Goal: Information Seeking & Learning: Learn about a topic

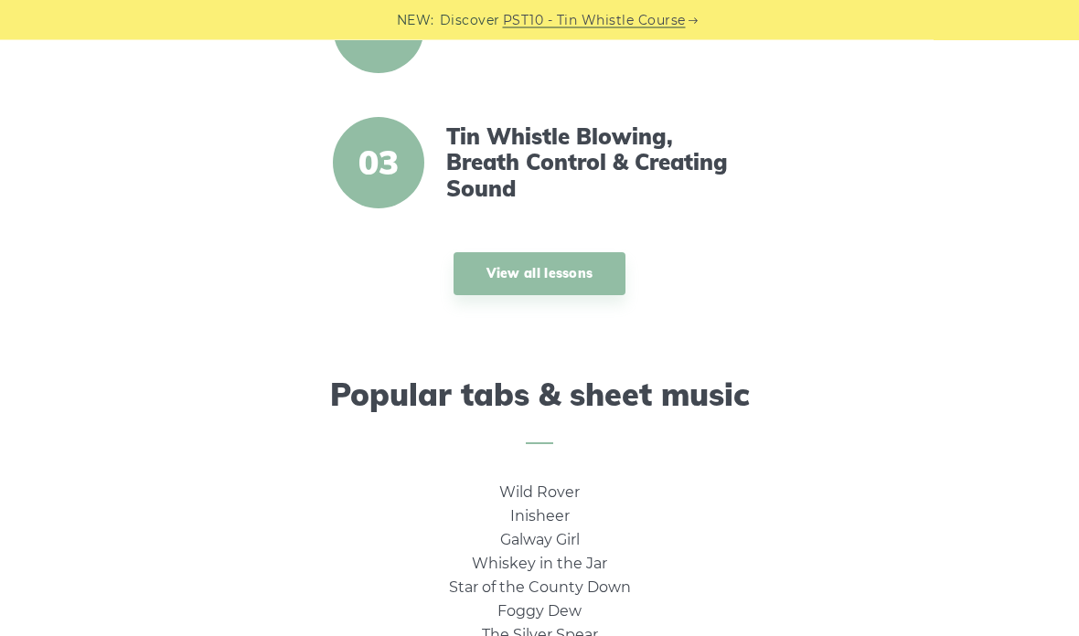
scroll to position [892, 0]
click at [539, 268] on link "View all lessons" at bounding box center [539, 273] width 173 height 43
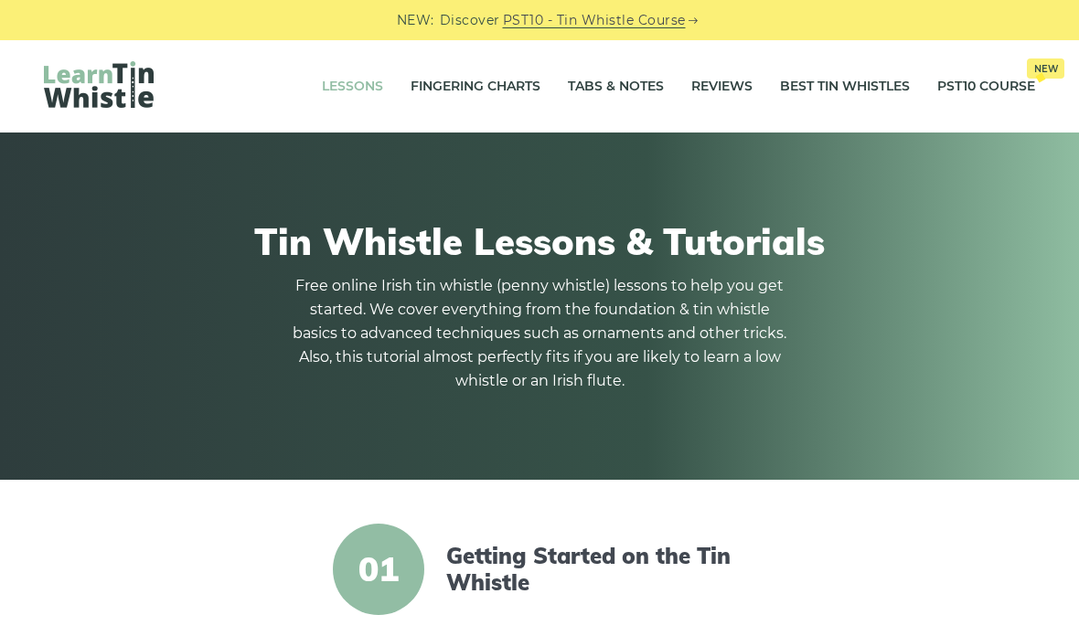
click at [463, 80] on link "Fingering Charts" at bounding box center [476, 87] width 130 height 46
click at [613, 79] on link "Tabs & Notes" at bounding box center [616, 87] width 96 height 46
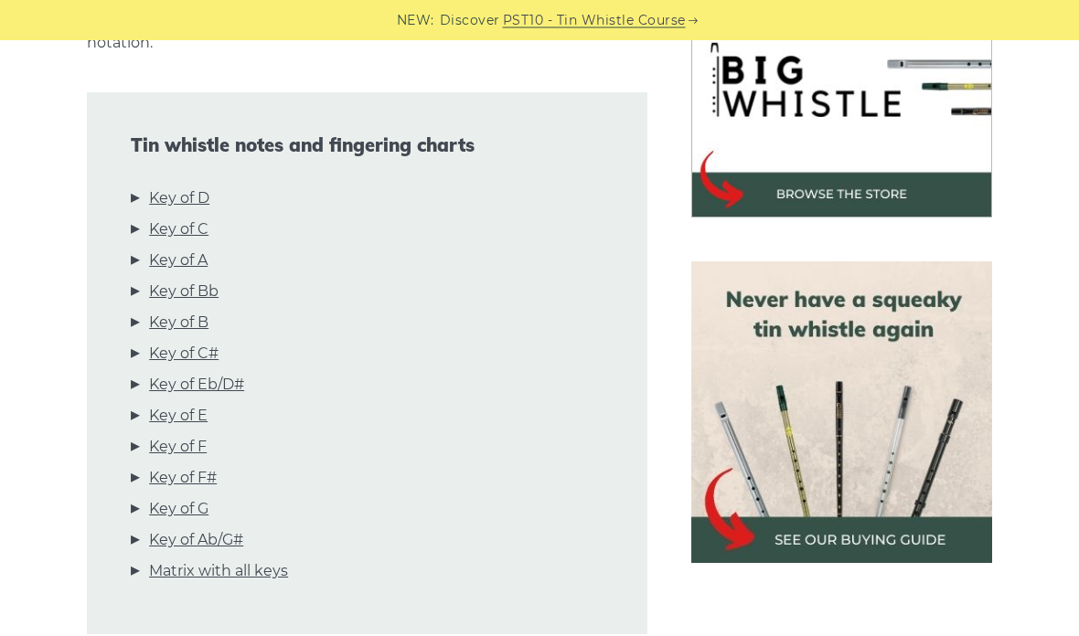
scroll to position [618, 0]
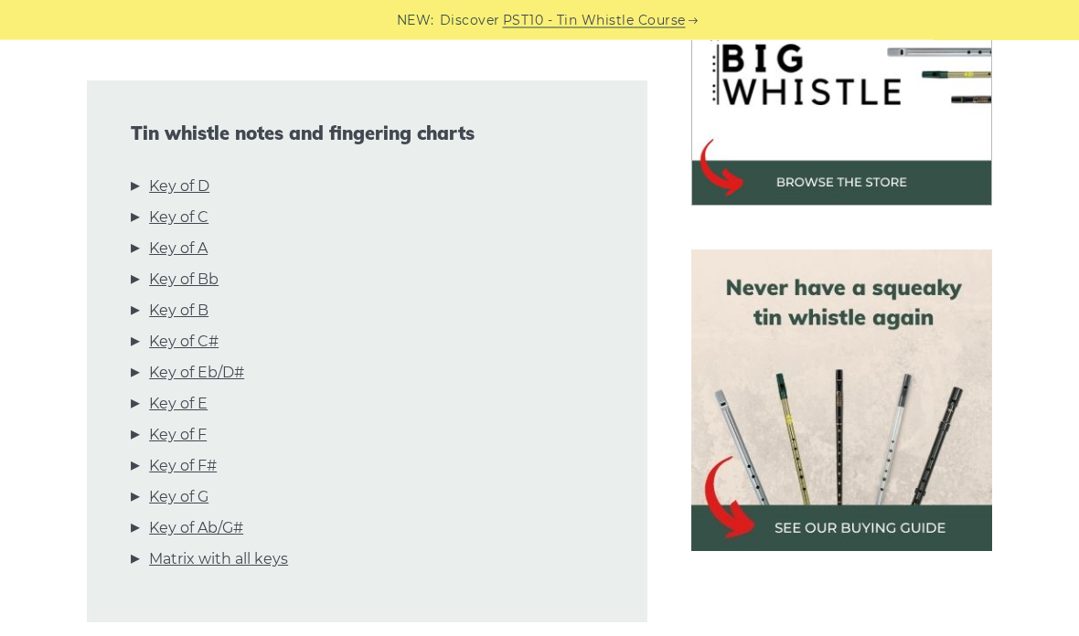
click at [181, 176] on link "Key of D" at bounding box center [179, 188] width 60 height 24
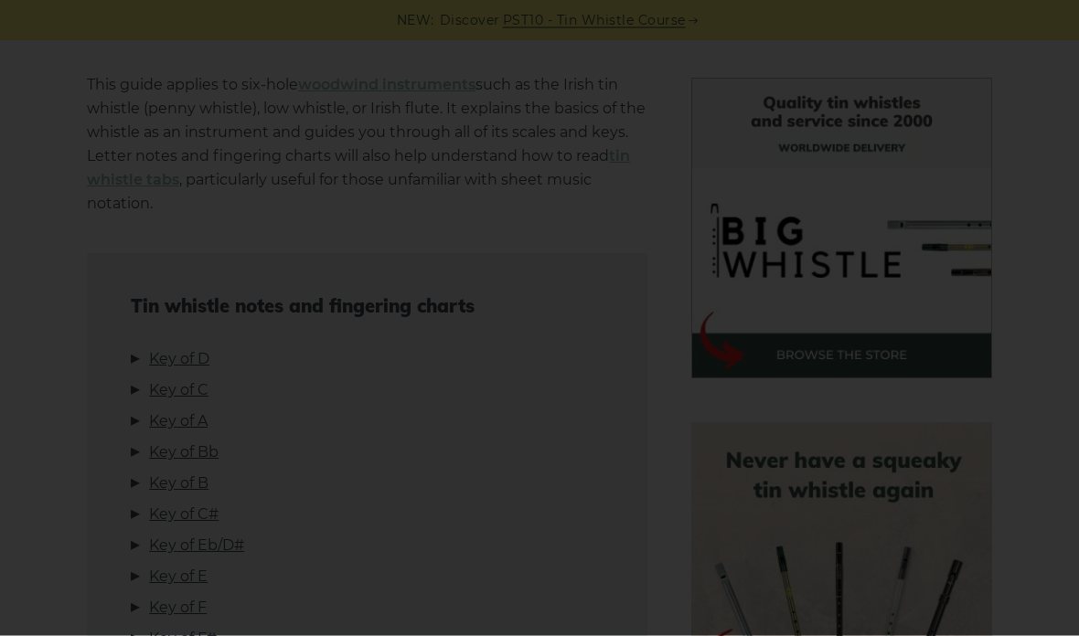
scroll to position [0, 0]
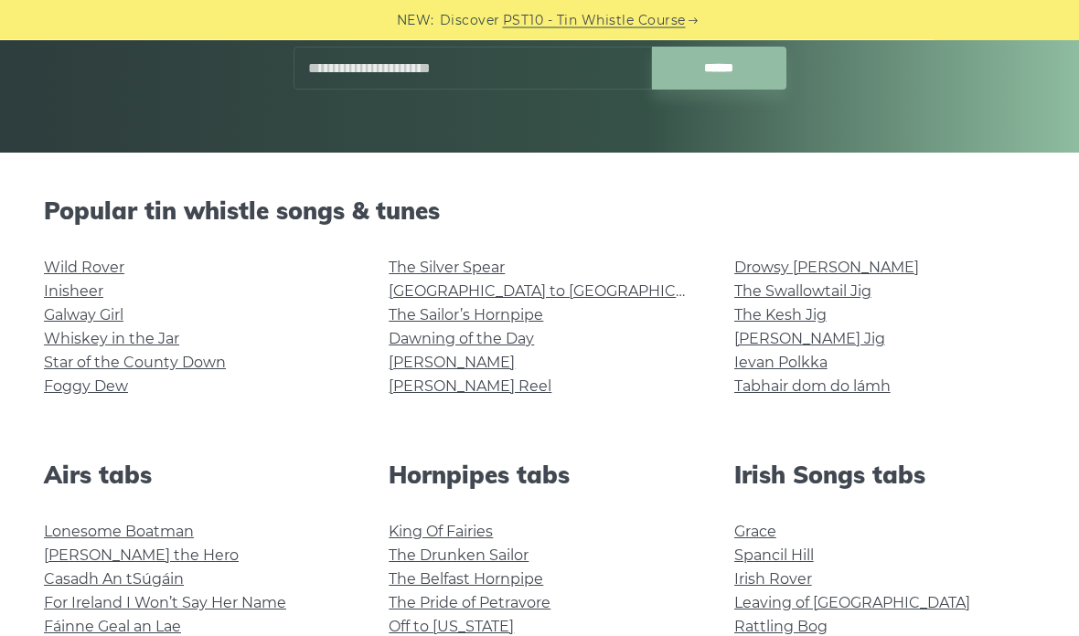
scroll to position [348, 0]
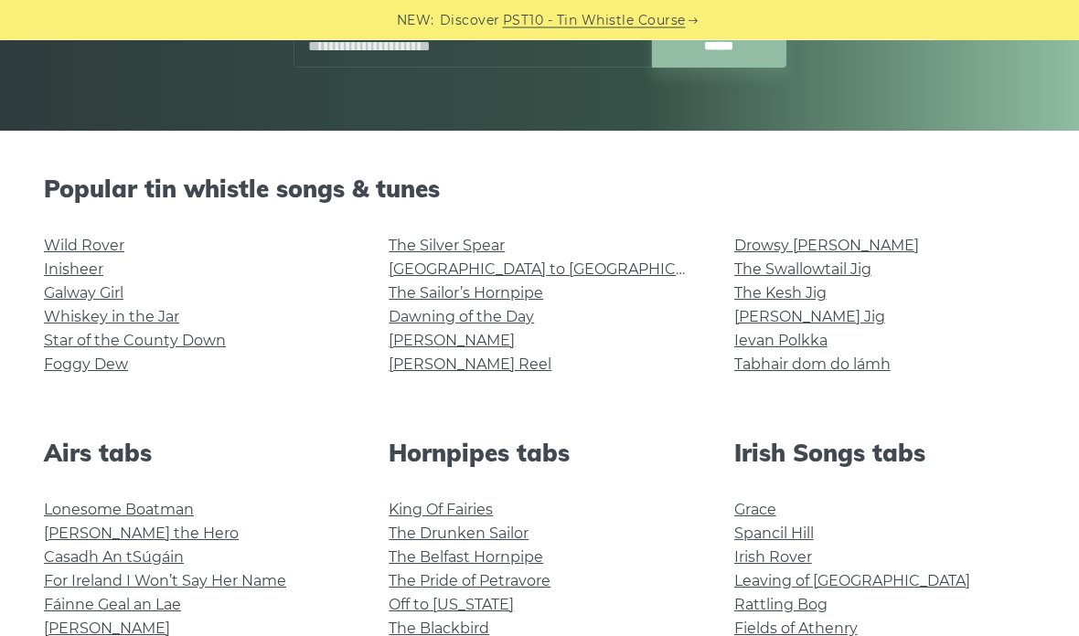
click at [460, 238] on link "The Silver Spear" at bounding box center [447, 246] width 116 height 17
